Goal: Information Seeking & Learning: Obtain resource

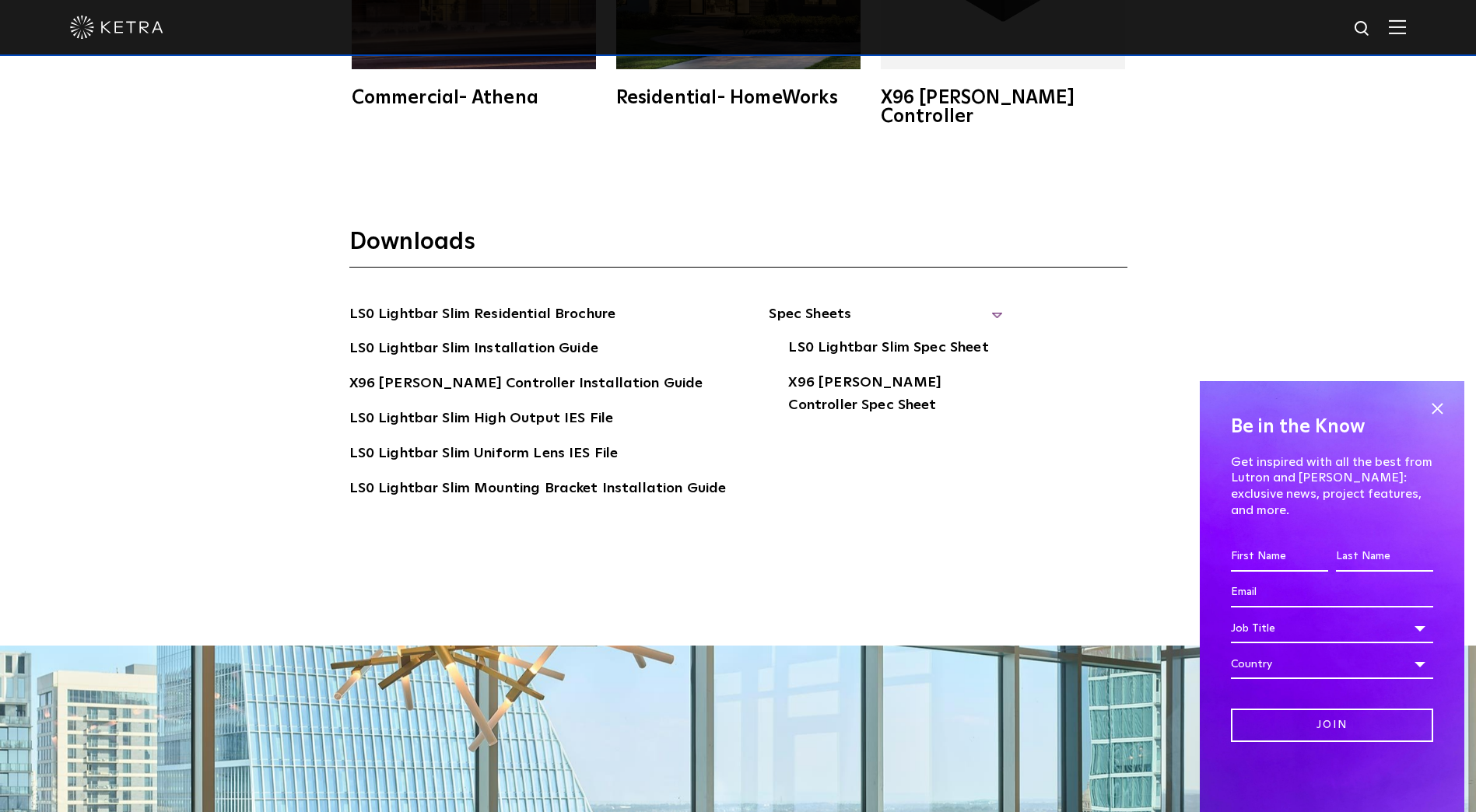
drag, startPoint x: 1434, startPoint y: 420, endPoint x: 1253, endPoint y: 442, distance: 182.3
click at [1434, 420] on span at bounding box center [1436, 408] width 23 height 23
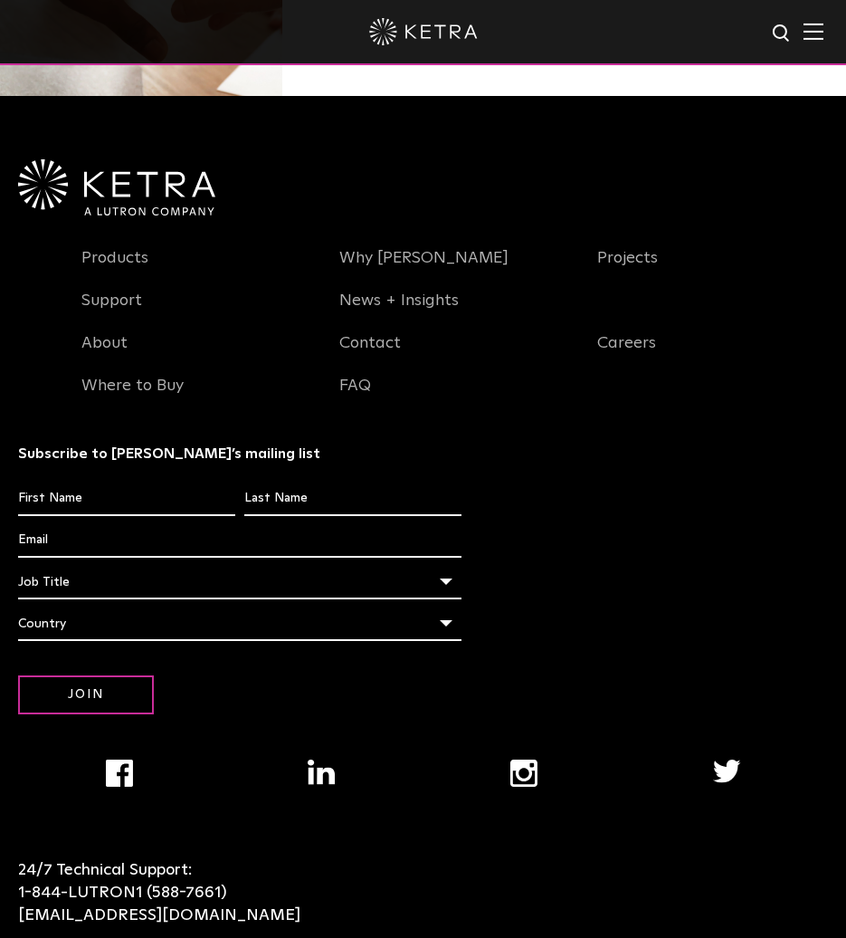
scroll to position [1943, 0]
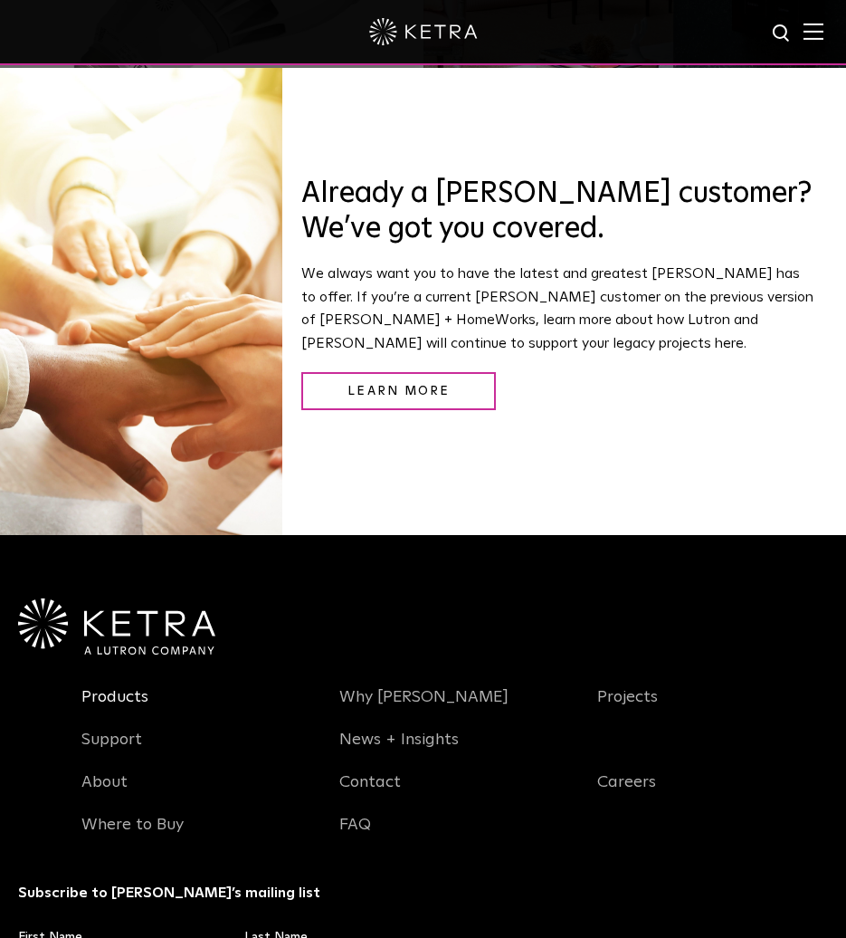
click at [118, 687] on link "Products" at bounding box center [114, 708] width 67 height 42
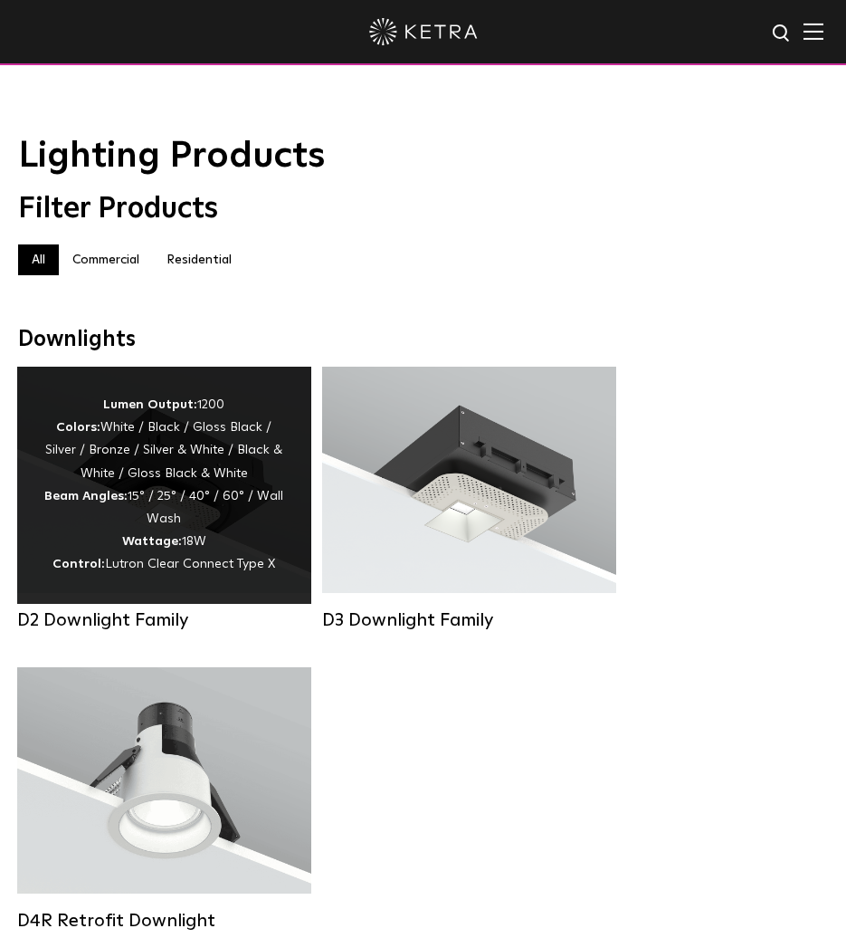
click at [169, 531] on div "Lumen Output: 1200 Colors: White / Black / Gloss Black / Silver / Bronze / Silv…" at bounding box center [164, 485] width 240 height 183
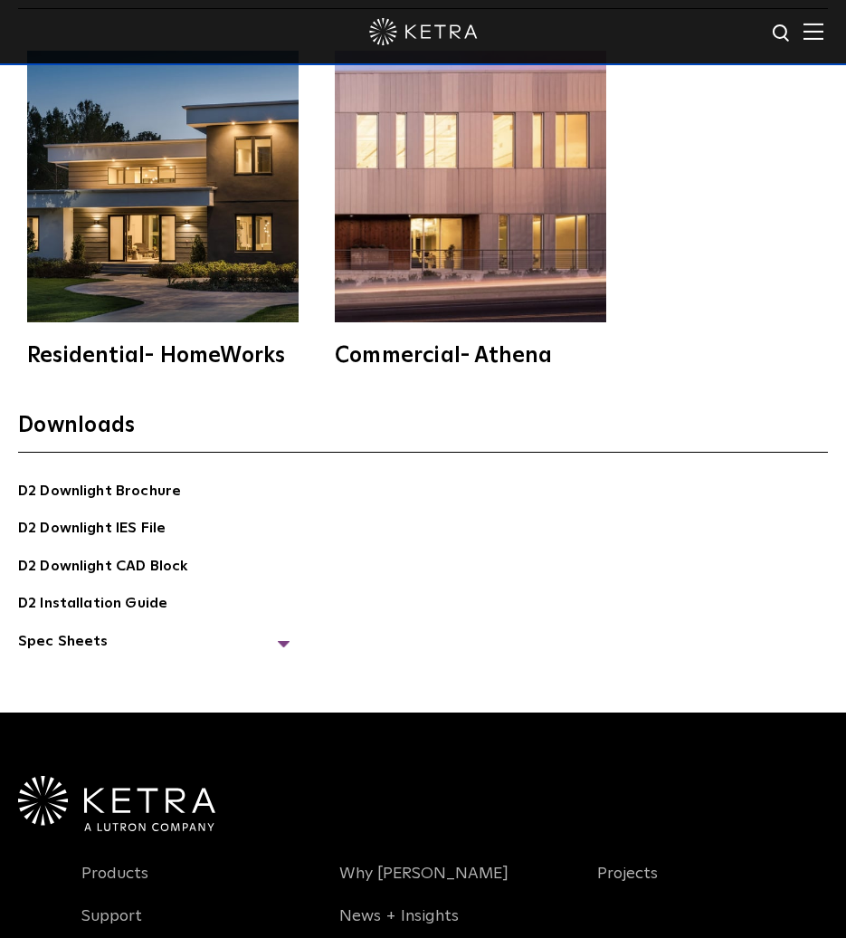
scroll to position [5521, 0]
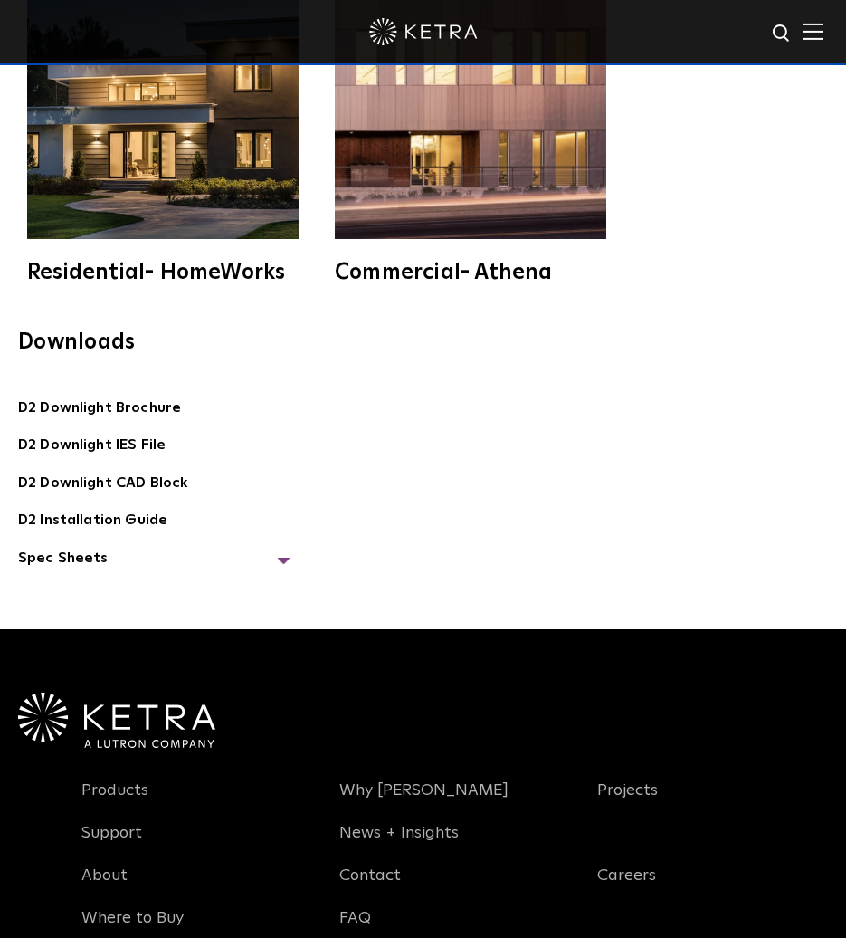
click at [158, 262] on div "Residential- HomeWorks" at bounding box center [163, 273] width 272 height 22
click at [133, 547] on span "Spec Sheets" at bounding box center [154, 565] width 272 height 37
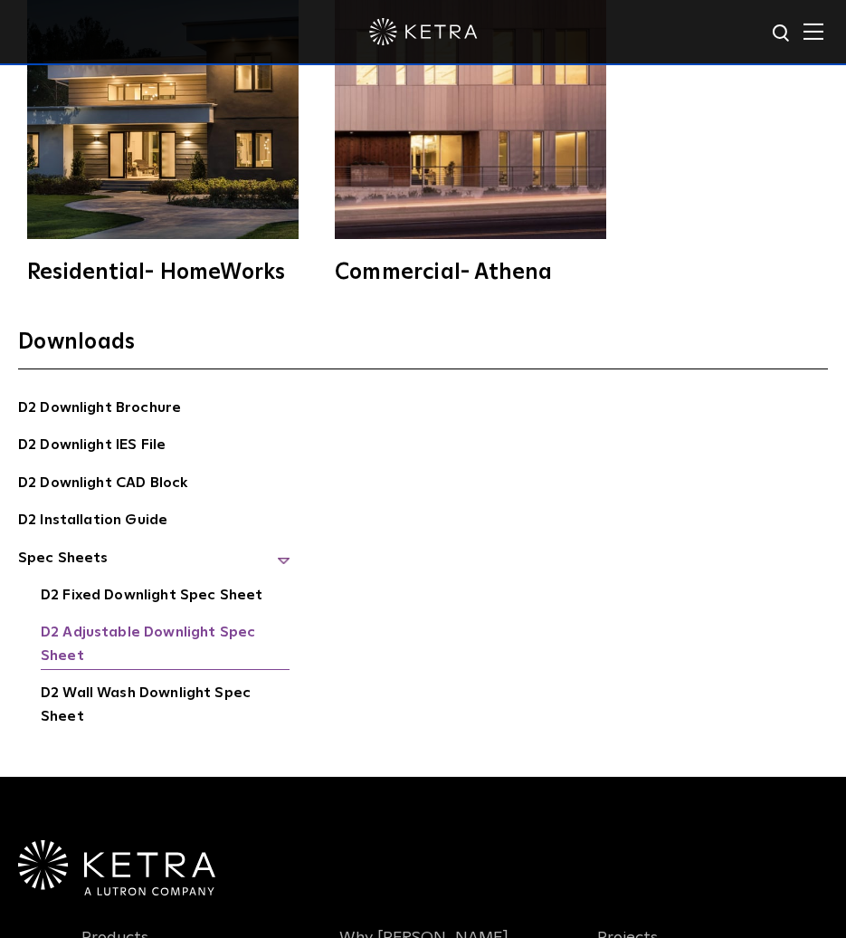
click at [157, 621] on link "D2 Adjustable Downlight Spec Sheet" at bounding box center [165, 645] width 249 height 49
